Goal: Information Seeking & Learning: Understand process/instructions

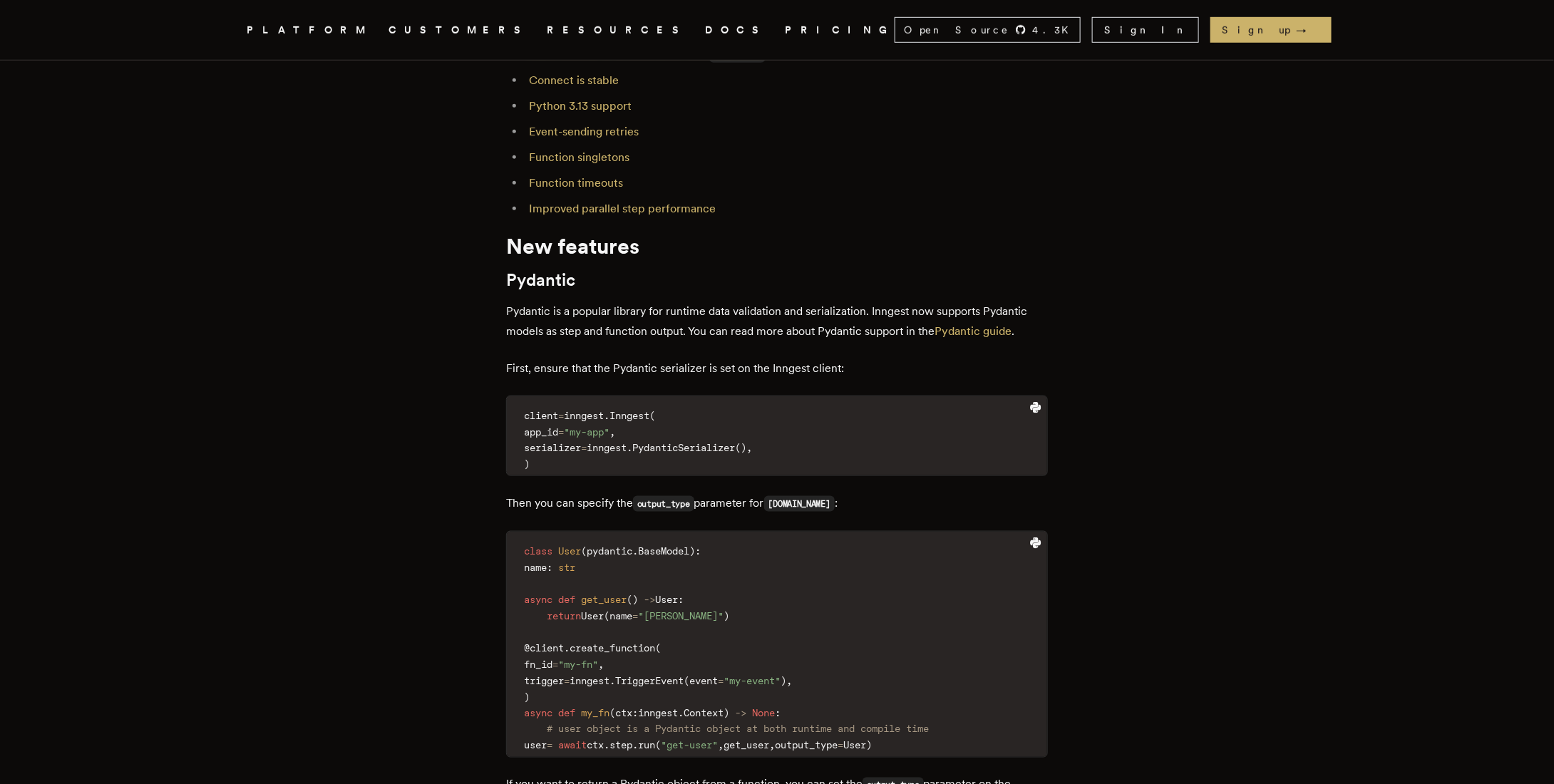
scroll to position [641, 0]
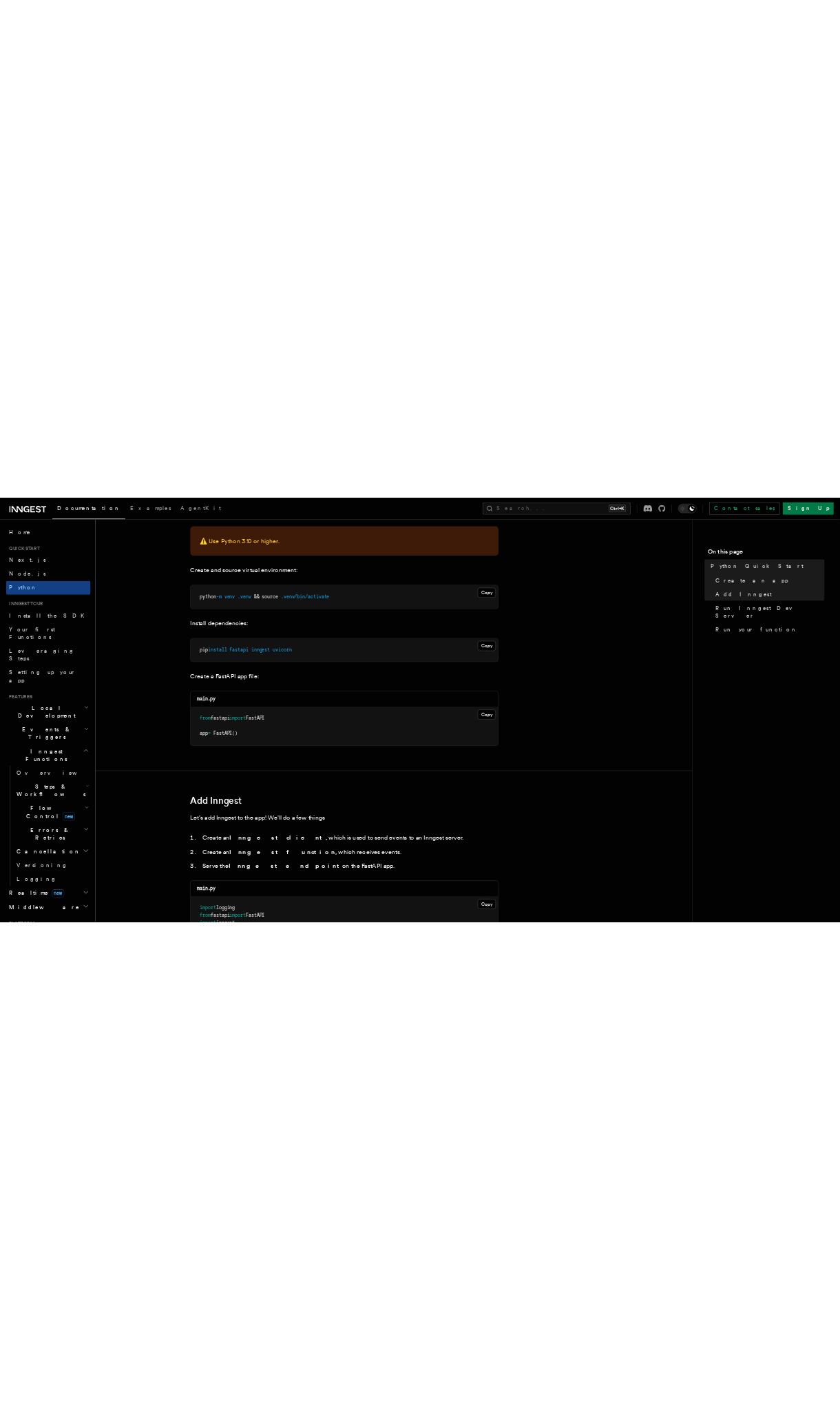
scroll to position [345, 0]
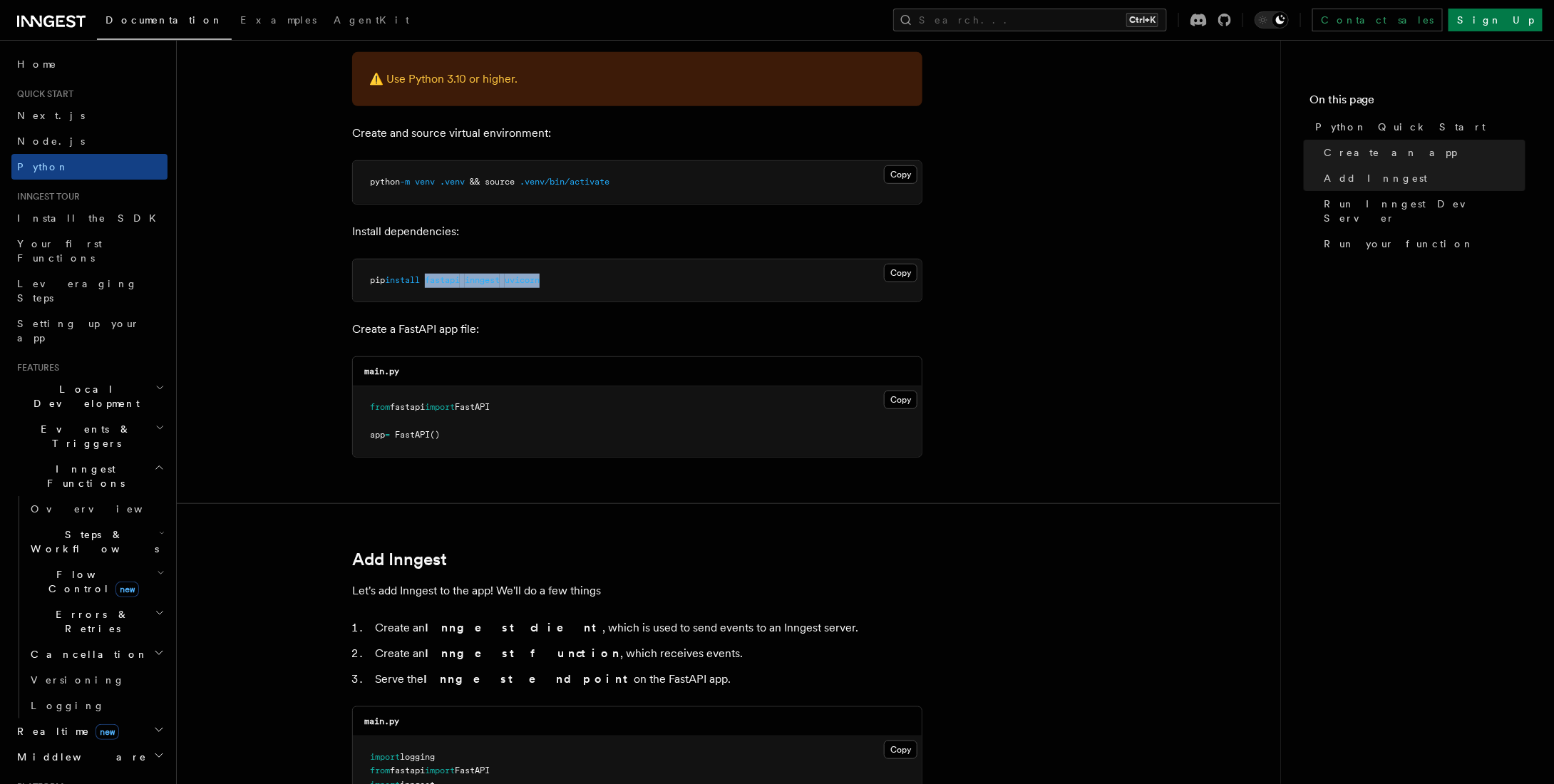
drag, startPoint x: 508, startPoint y: 282, endPoint x: 432, endPoint y: 277, distance: 76.2
click at [432, 277] on pre "pip install fastapi inngest uvicorn" at bounding box center [638, 280] width 569 height 42
copy span "fastapi inngest uvicorn"
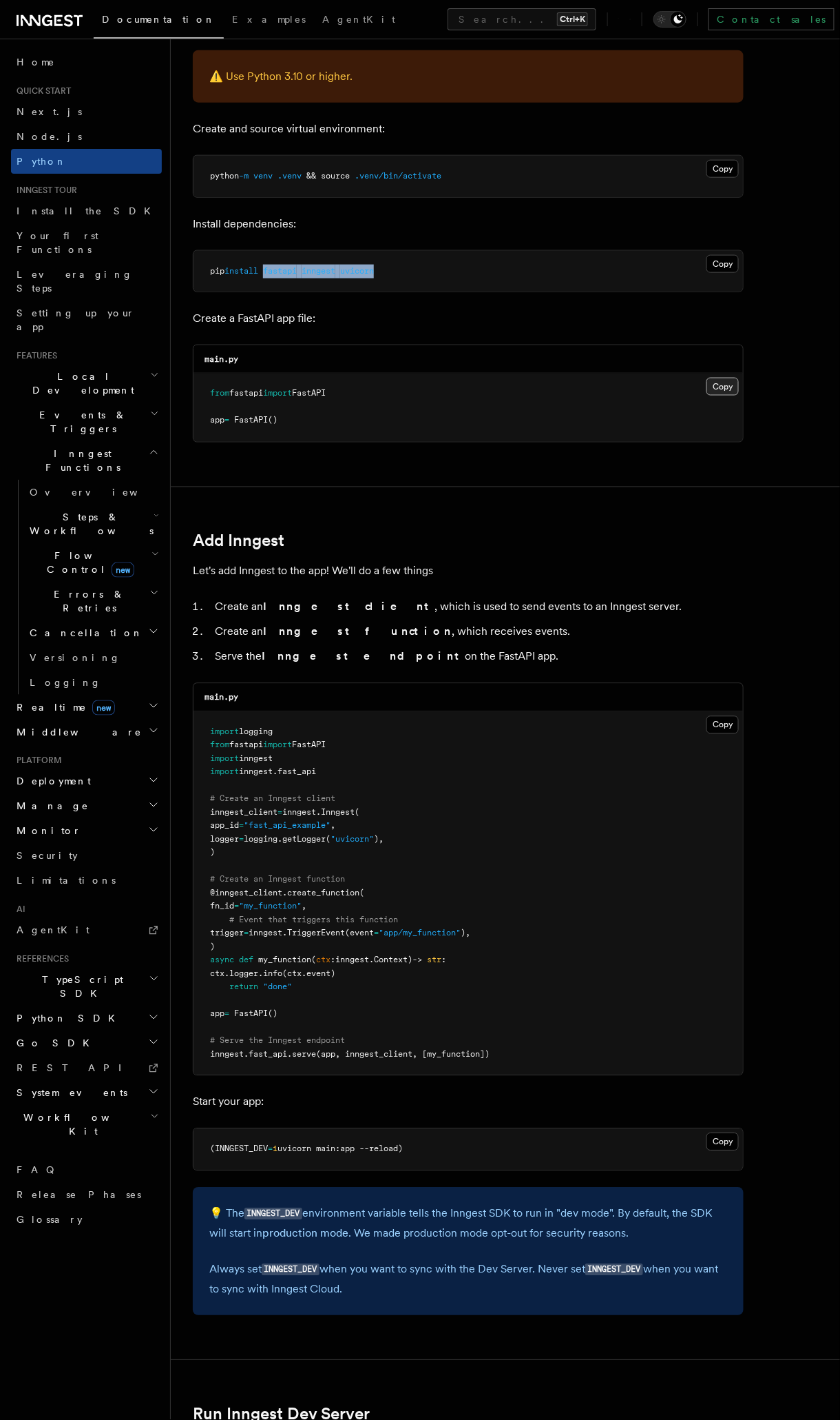
click at [730, 382] on button "Copy Copied" at bounding box center [723, 386] width 33 height 18
click at [728, 722] on button "Copy Copied" at bounding box center [723, 725] width 33 height 18
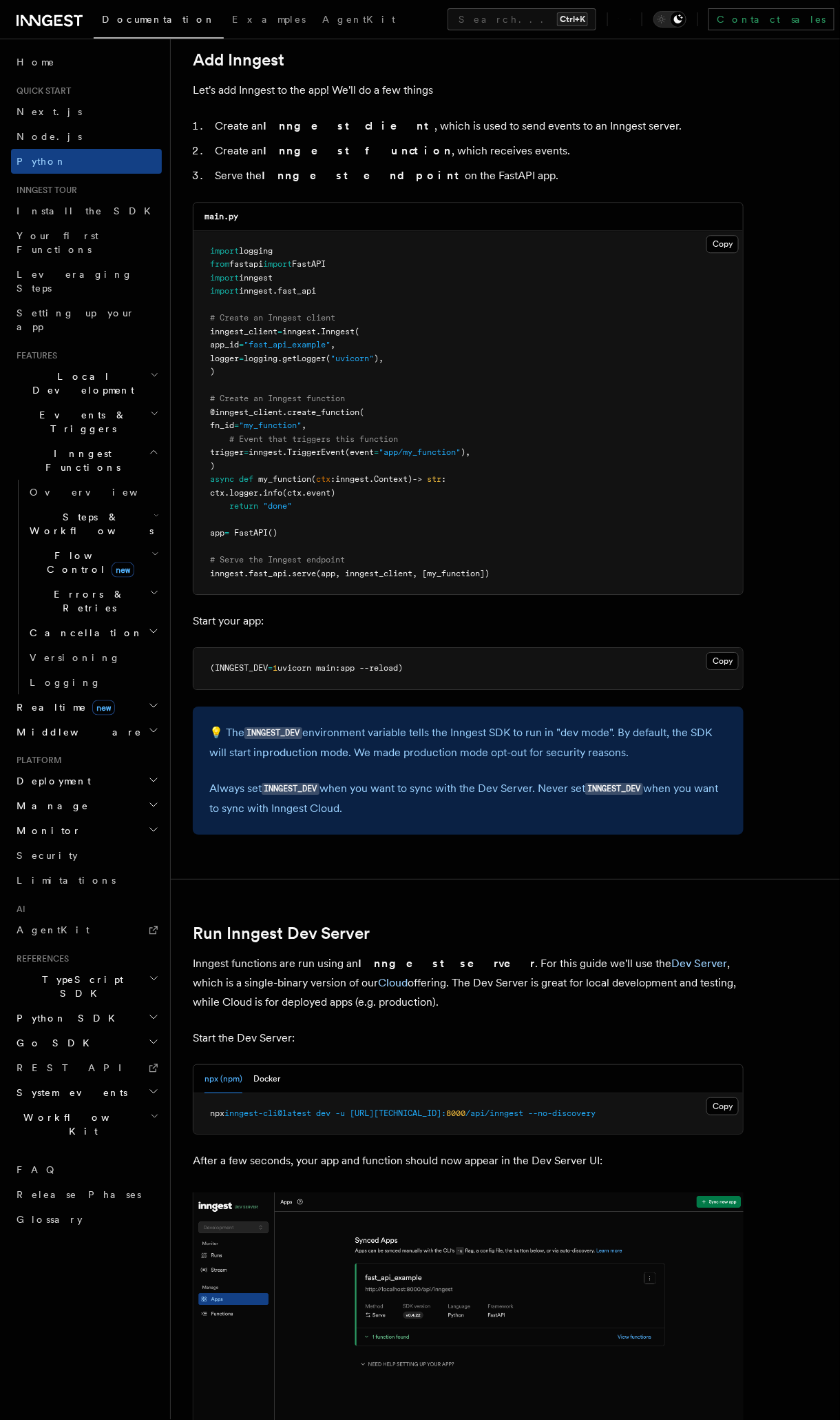
scroll to position [827, 0]
click at [722, 647] on pre "(INNGEST_DEV = 1 uvicorn main:app --reload)" at bounding box center [469, 667] width 550 height 41
drag, startPoint x: 412, startPoint y: 665, endPoint x: 210, endPoint y: 653, distance: 202.4
click at [210, 653] on pre "(INNGEST_DEV = 1 uvicorn main:app --reload)" at bounding box center [469, 667] width 550 height 41
copy span "(INNGEST_DEV = 1 uvicorn main:app --reload)"
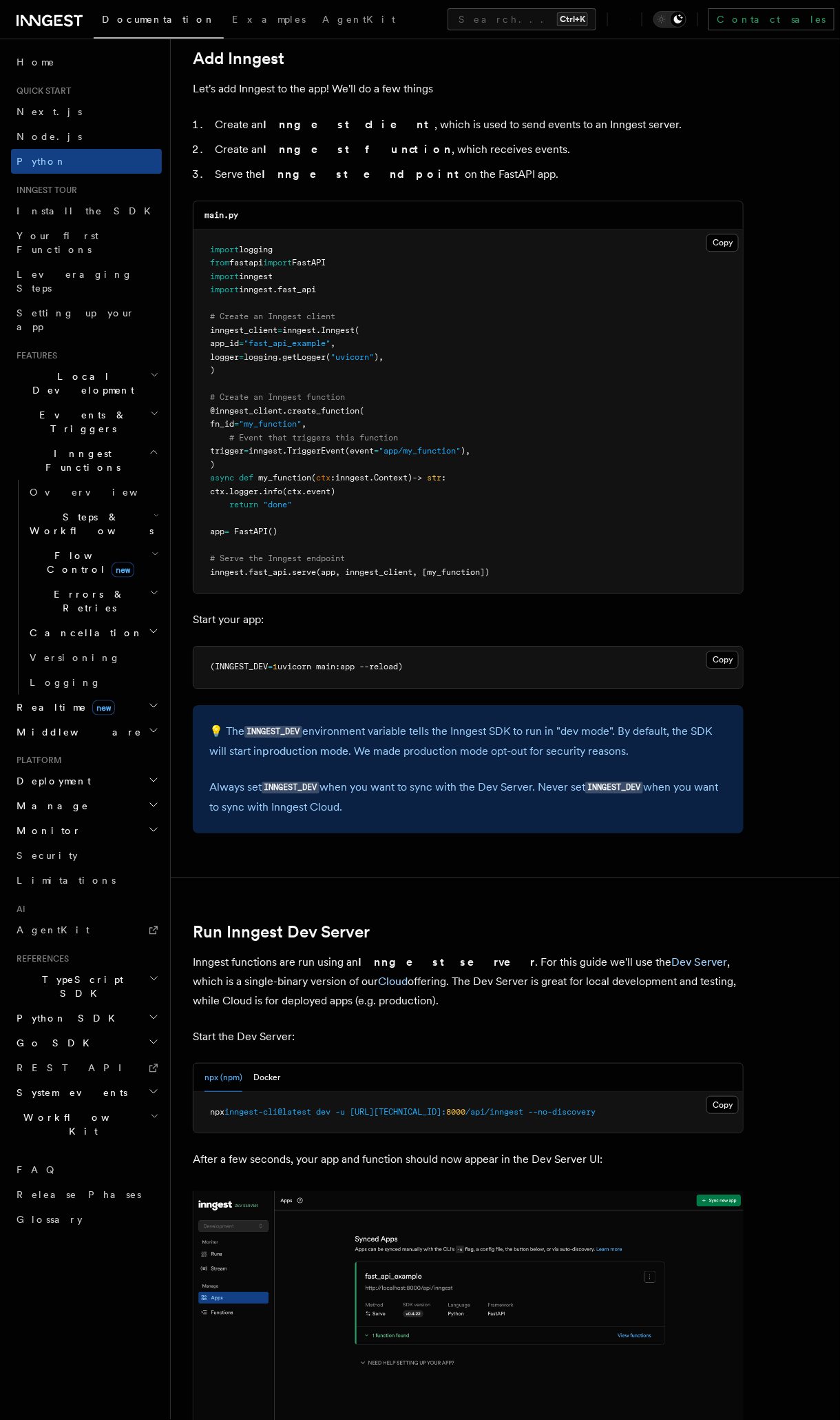
click at [457, 663] on pre "(INNGEST_DEV = 1 uvicorn main:app --reload)" at bounding box center [469, 667] width 550 height 41
drag, startPoint x: 407, startPoint y: 663, endPoint x: 286, endPoint y: 661, distance: 121.0
click at [286, 662] on span "uvicorn main:app --reload)" at bounding box center [340, 667] width 126 height 10
copy span "uvicorn main:app --reload"
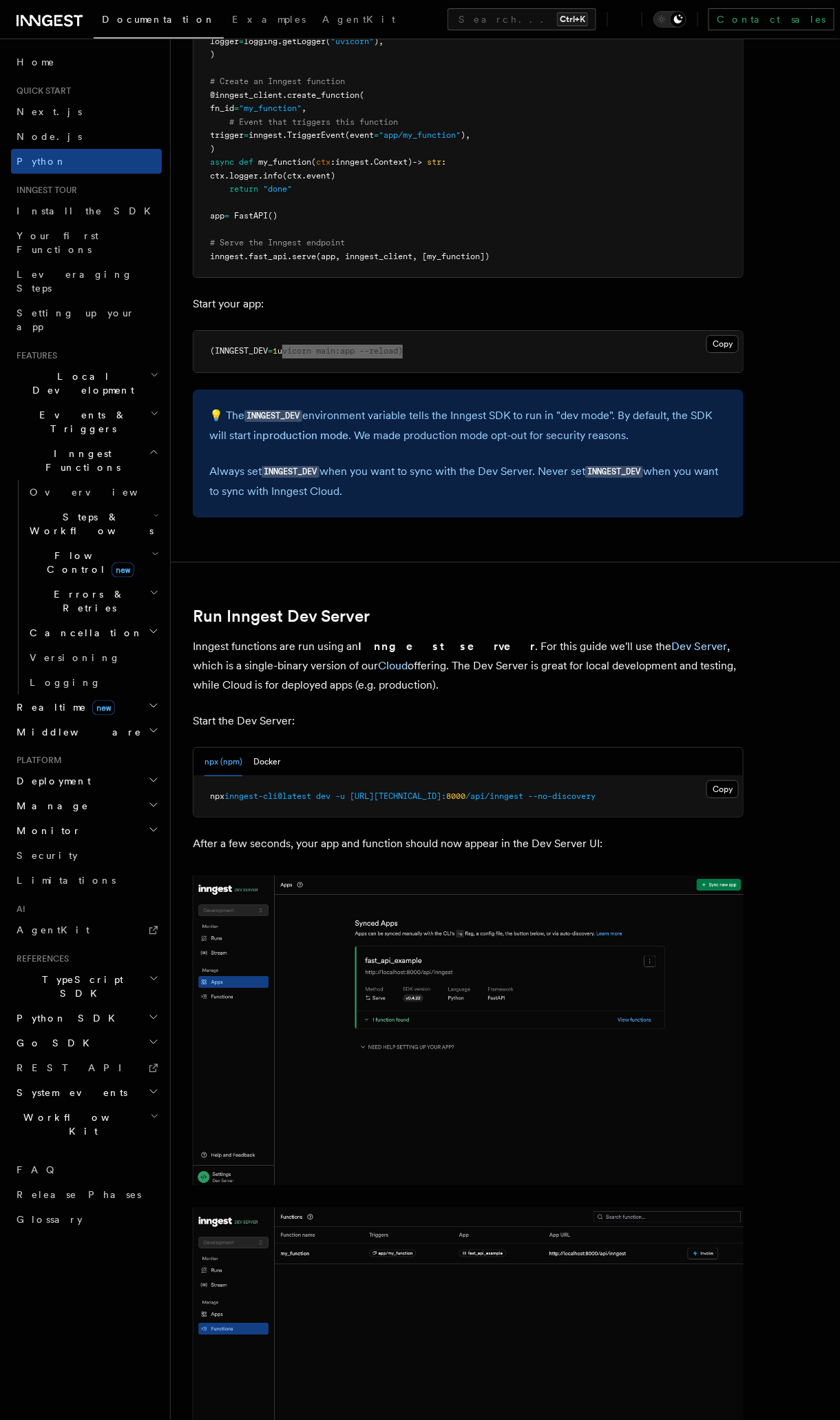
scroll to position [1172, 0]
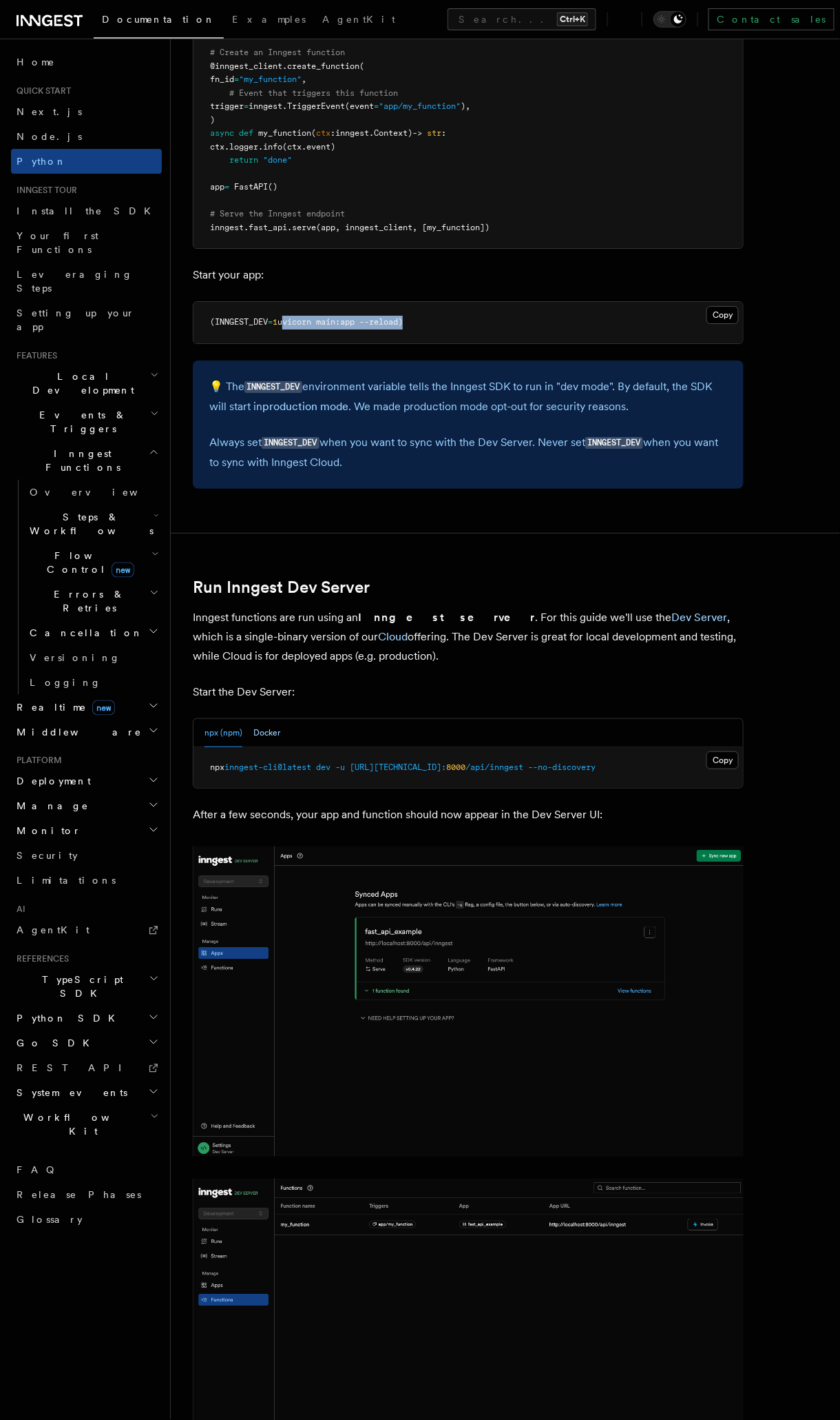
click at [273, 729] on button "Docker" at bounding box center [267, 733] width 27 height 29
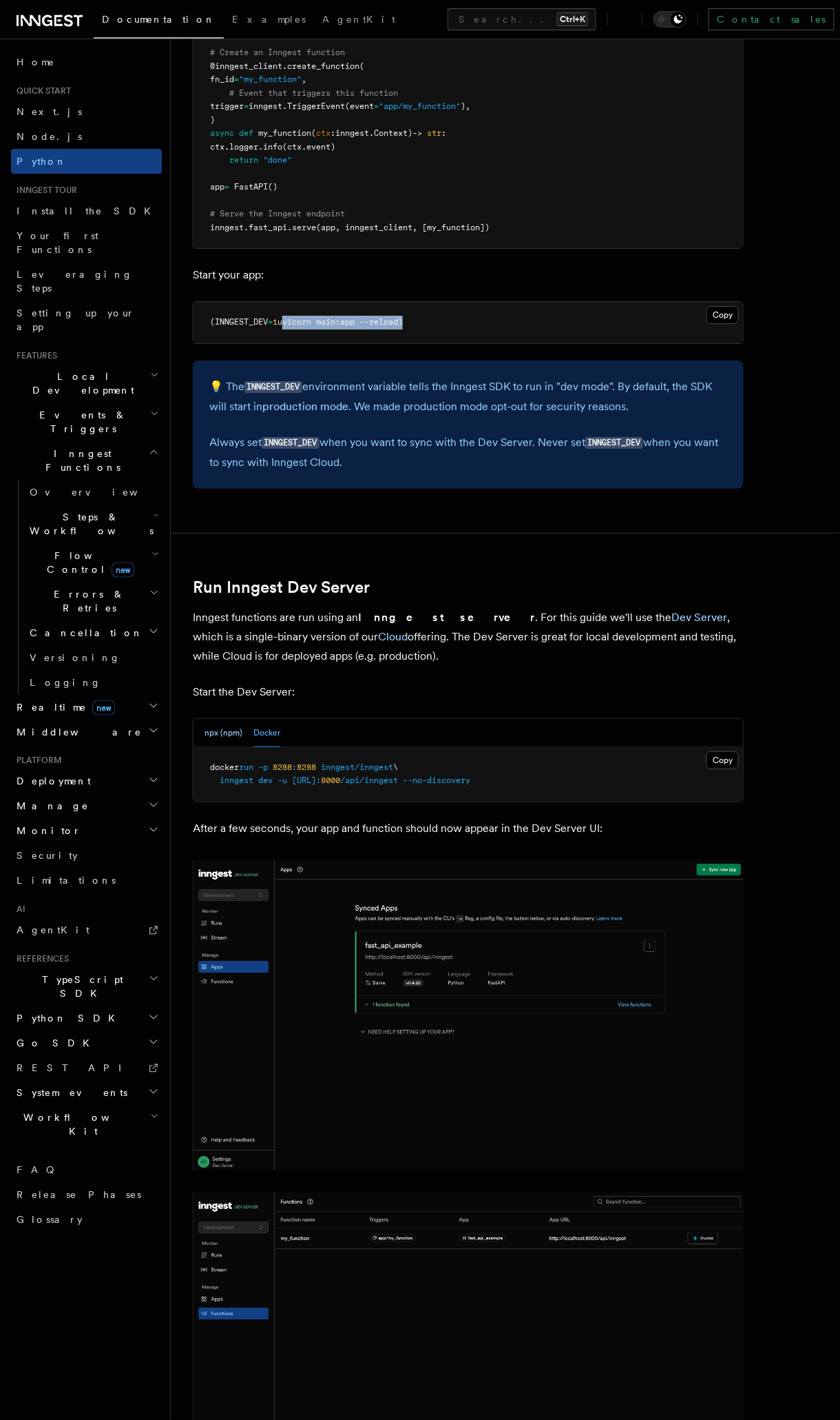
click at [230, 727] on button "npx (npm)" at bounding box center [223, 733] width 38 height 29
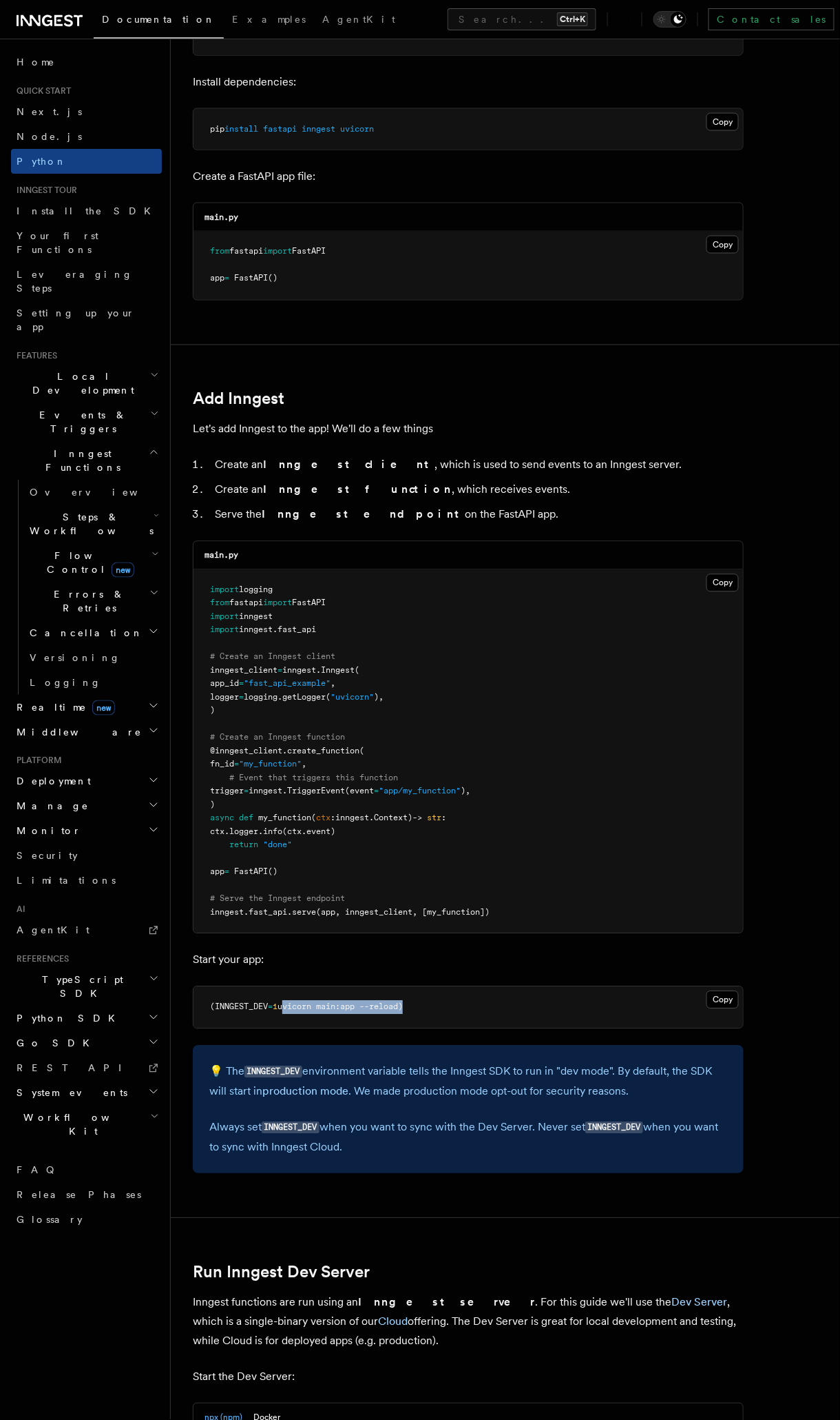
scroll to position [482, 0]
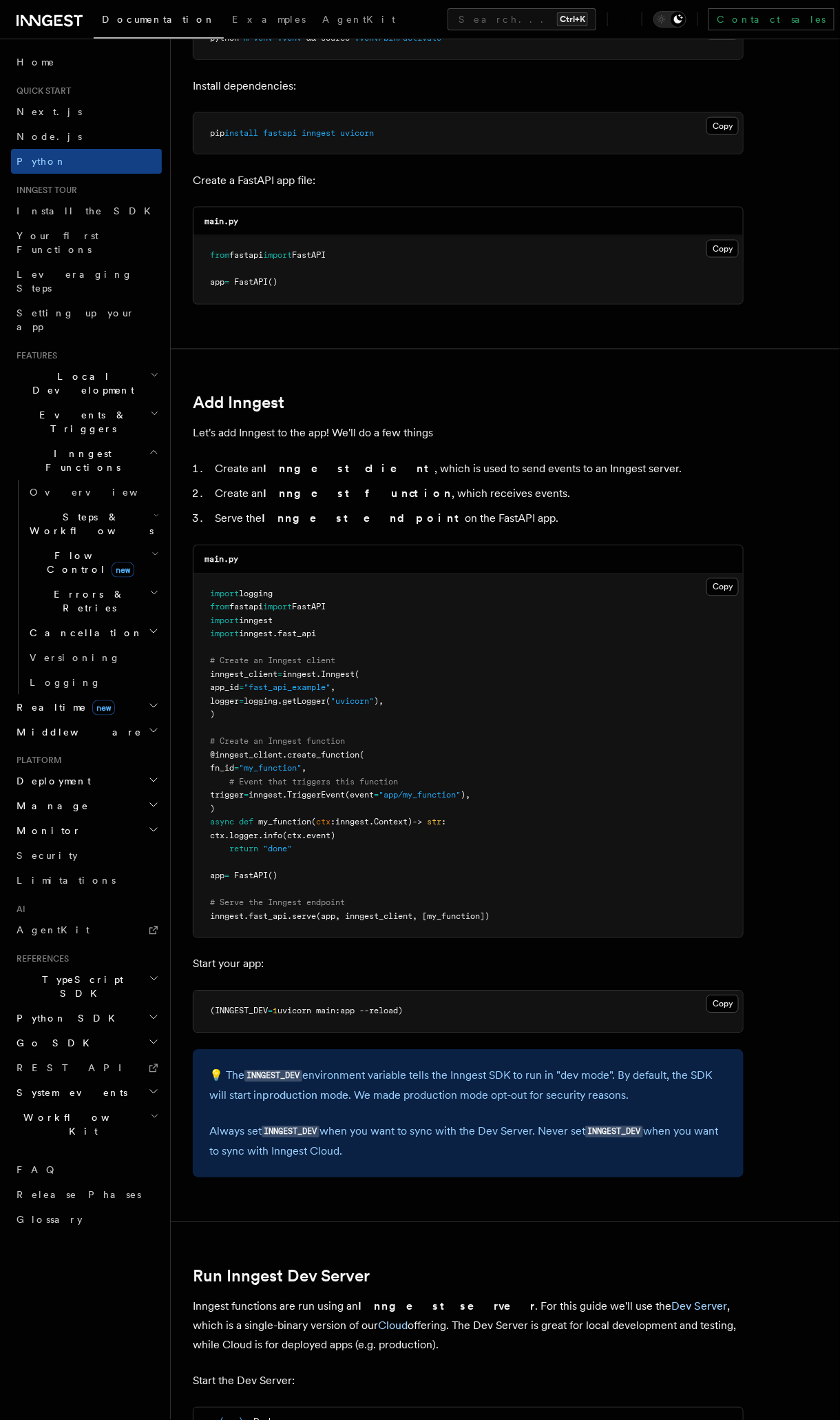
click at [480, 757] on pre "(INNGEST_DEV = 1 uvicorn main:app --reload)" at bounding box center [469, 1011] width 550 height 41
drag, startPoint x: 306, startPoint y: 1007, endPoint x: 199, endPoint y: 1006, distance: 107.0
click at [199, 757] on pre "(INNGEST_DEV = 1 uvicorn main:app --reload)" at bounding box center [469, 1011] width 550 height 41
copy span "(INNGEST_DEV = 1 uvicorn main:app --reload)"
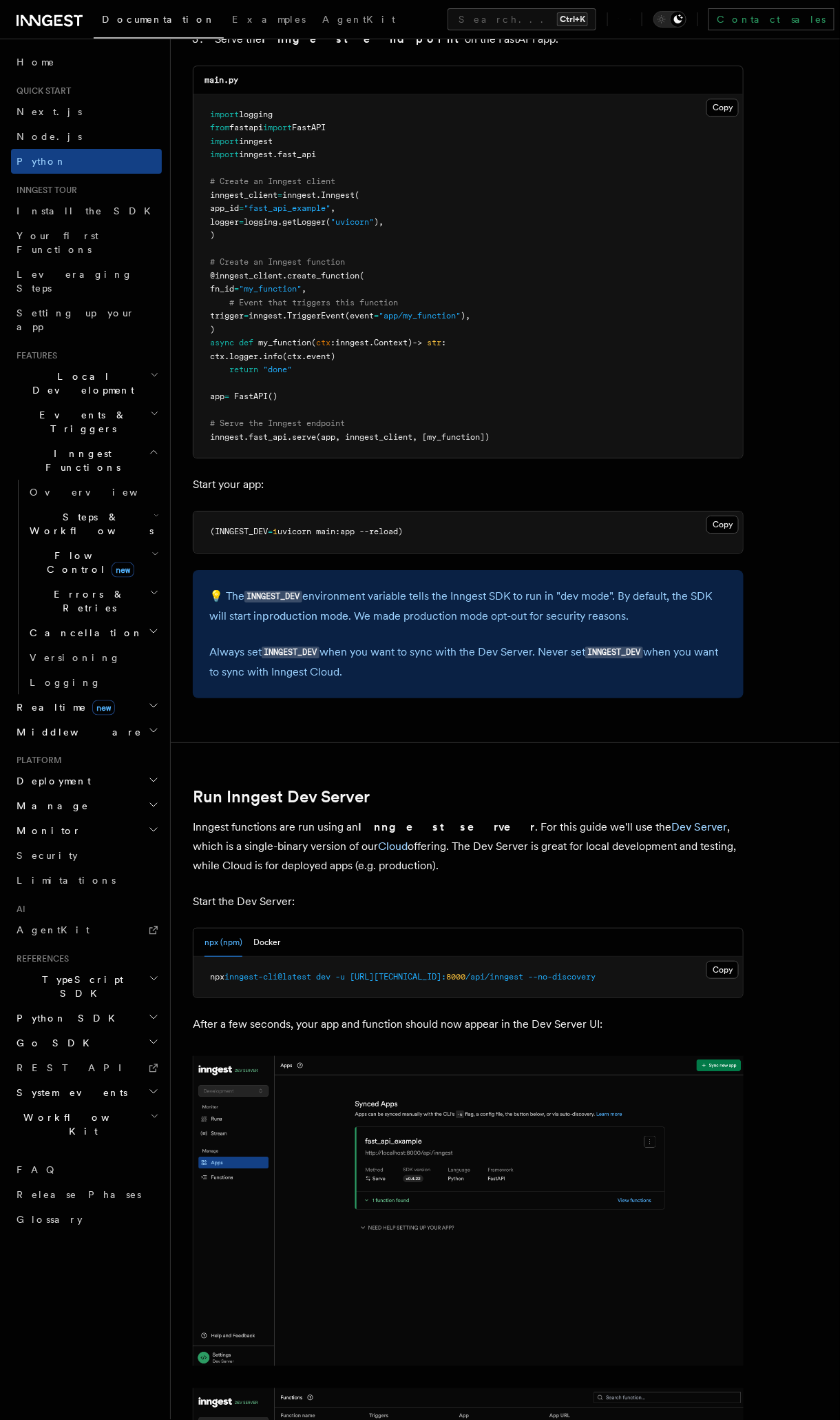
scroll to position [965, 0]
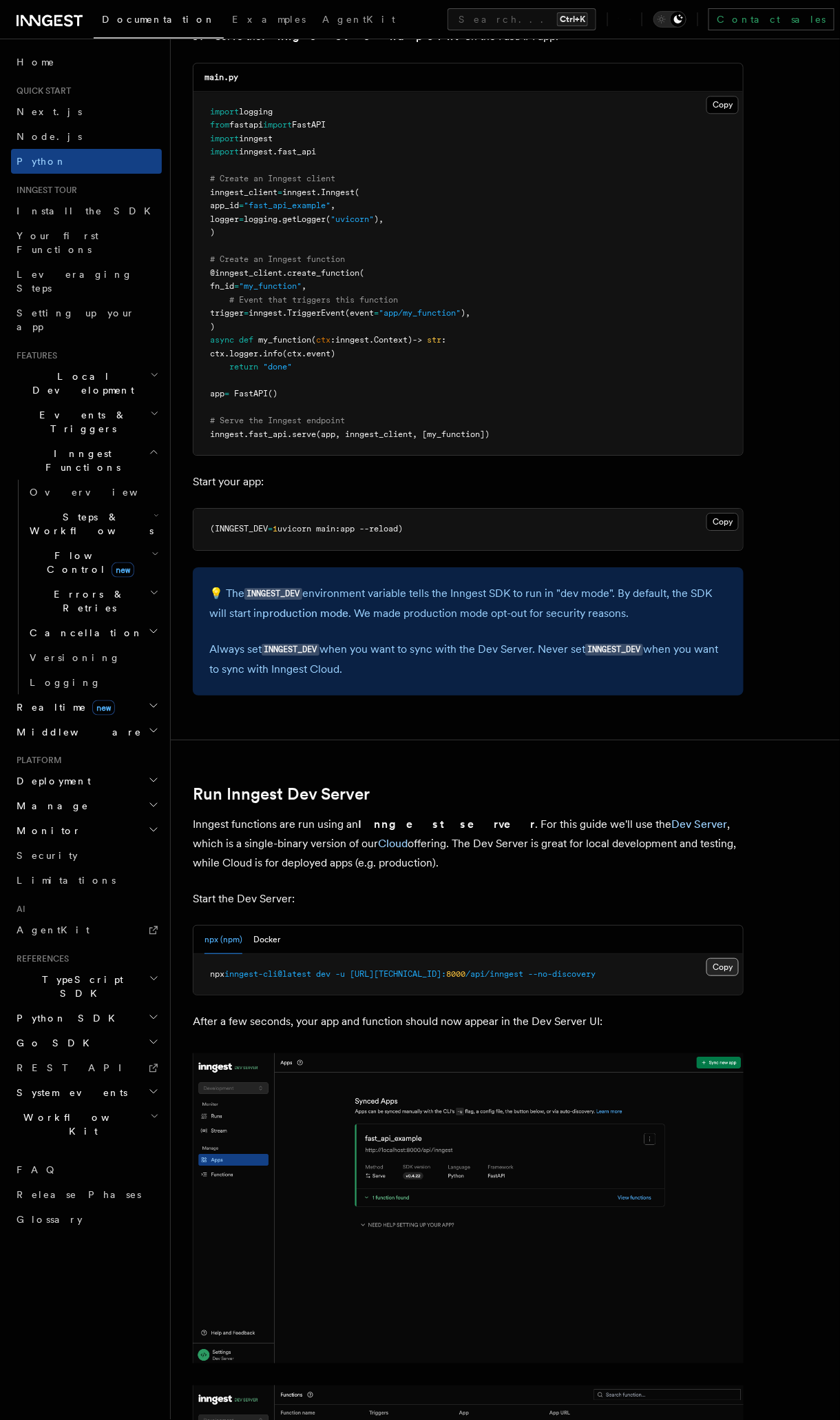
click at [718, 757] on button "Copy Copied" at bounding box center [723, 966] width 33 height 18
